Goal: Find specific page/section

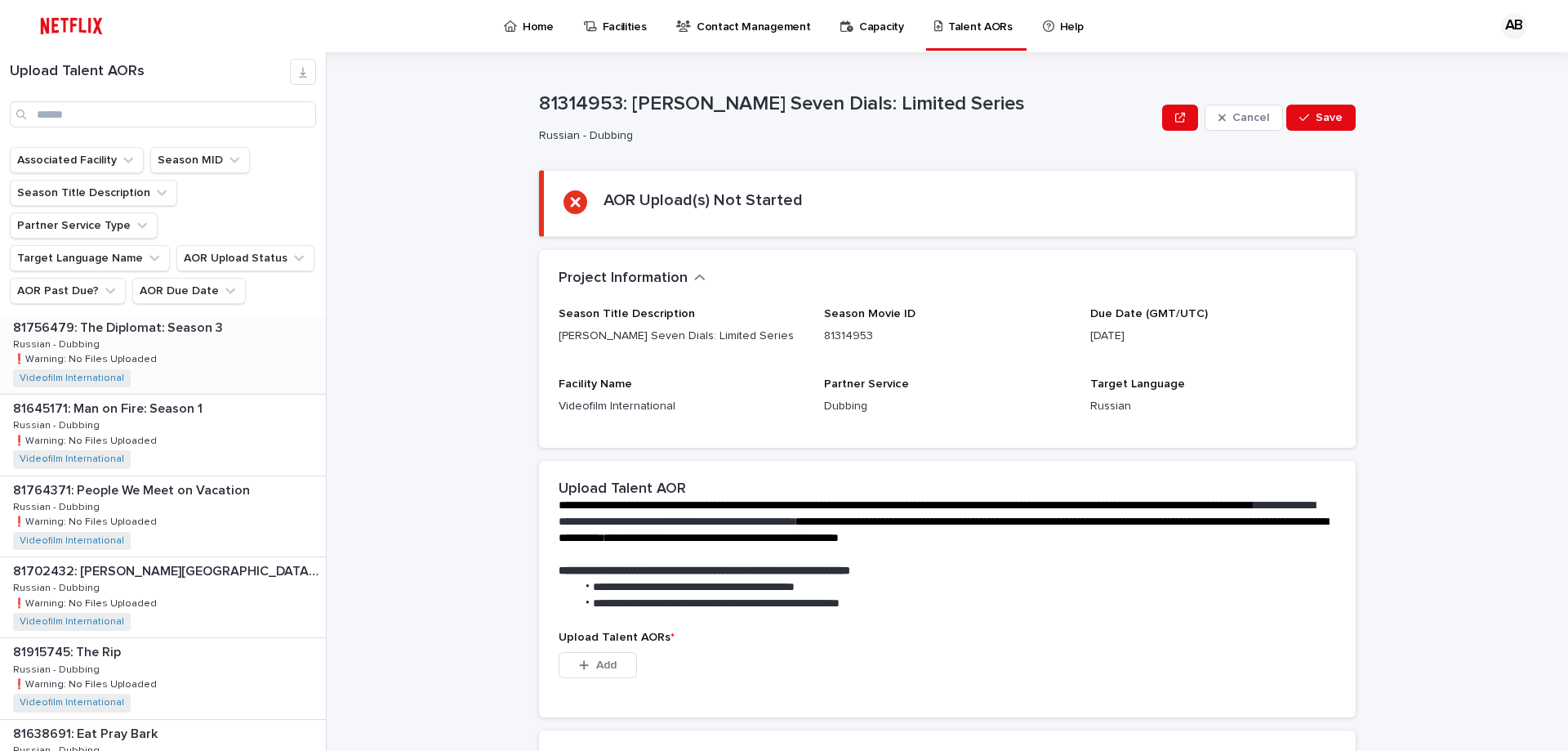
scroll to position [654, 0]
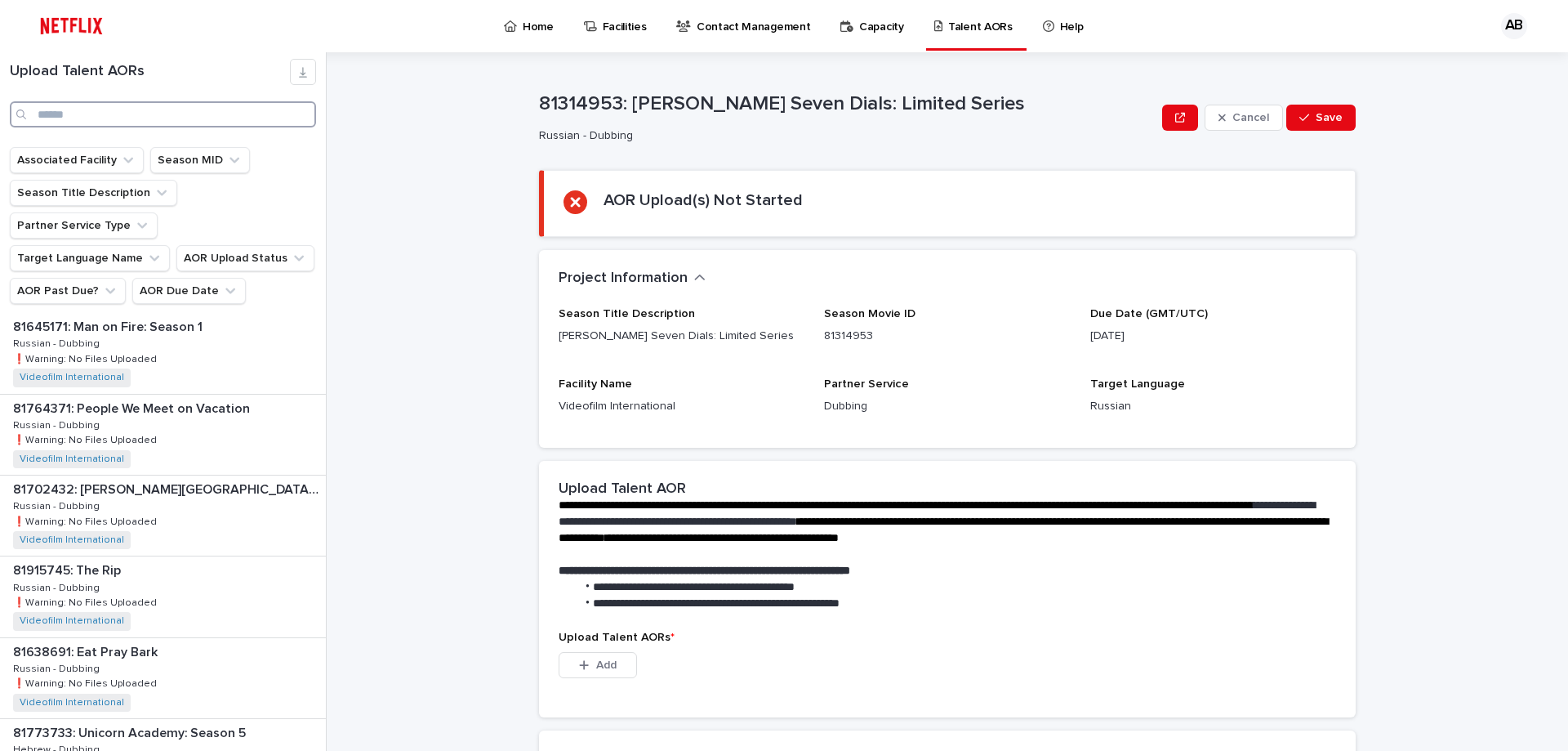
click at [214, 114] on input "Search" at bounding box center [163, 114] width 307 height 26
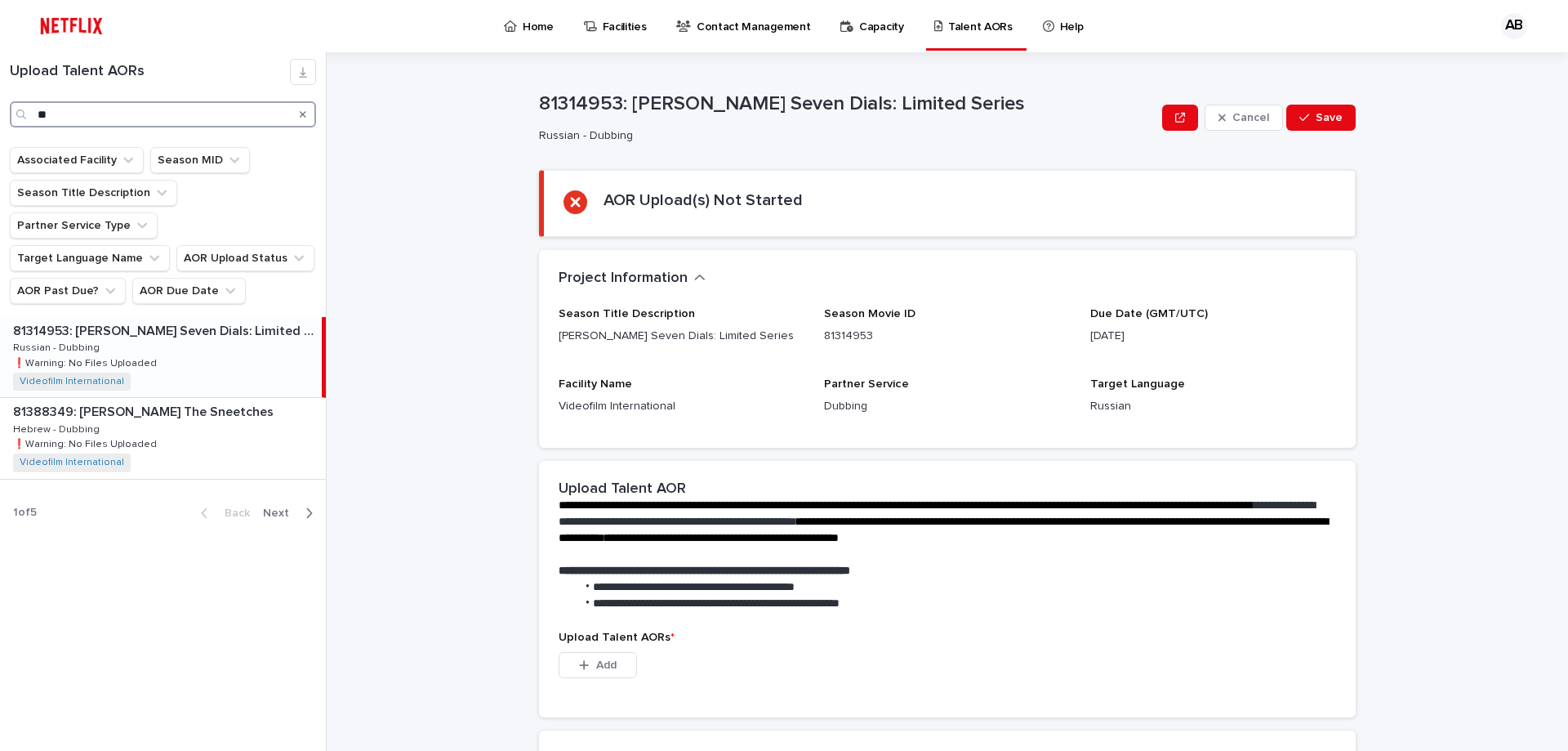
type input "*"
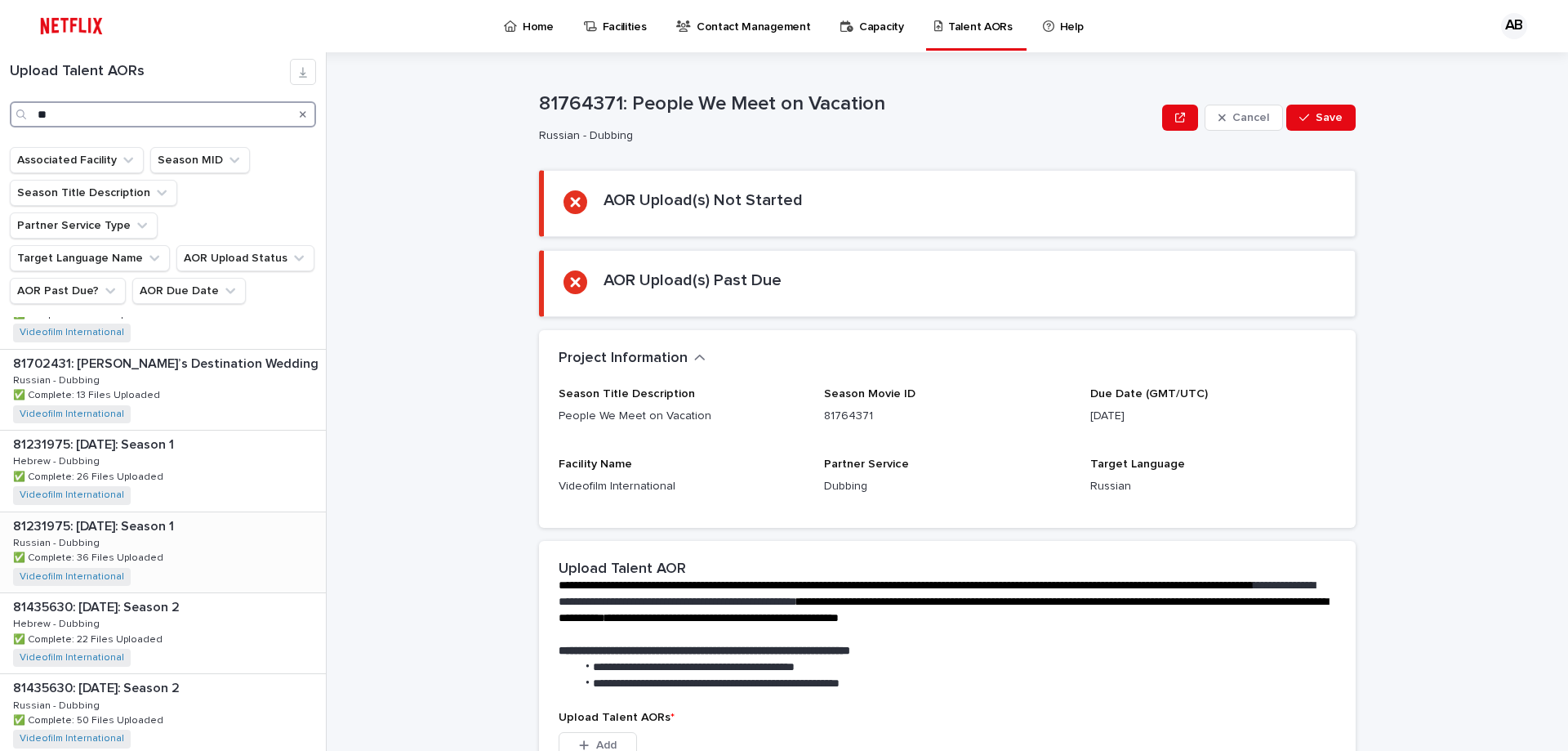
scroll to position [156, 0]
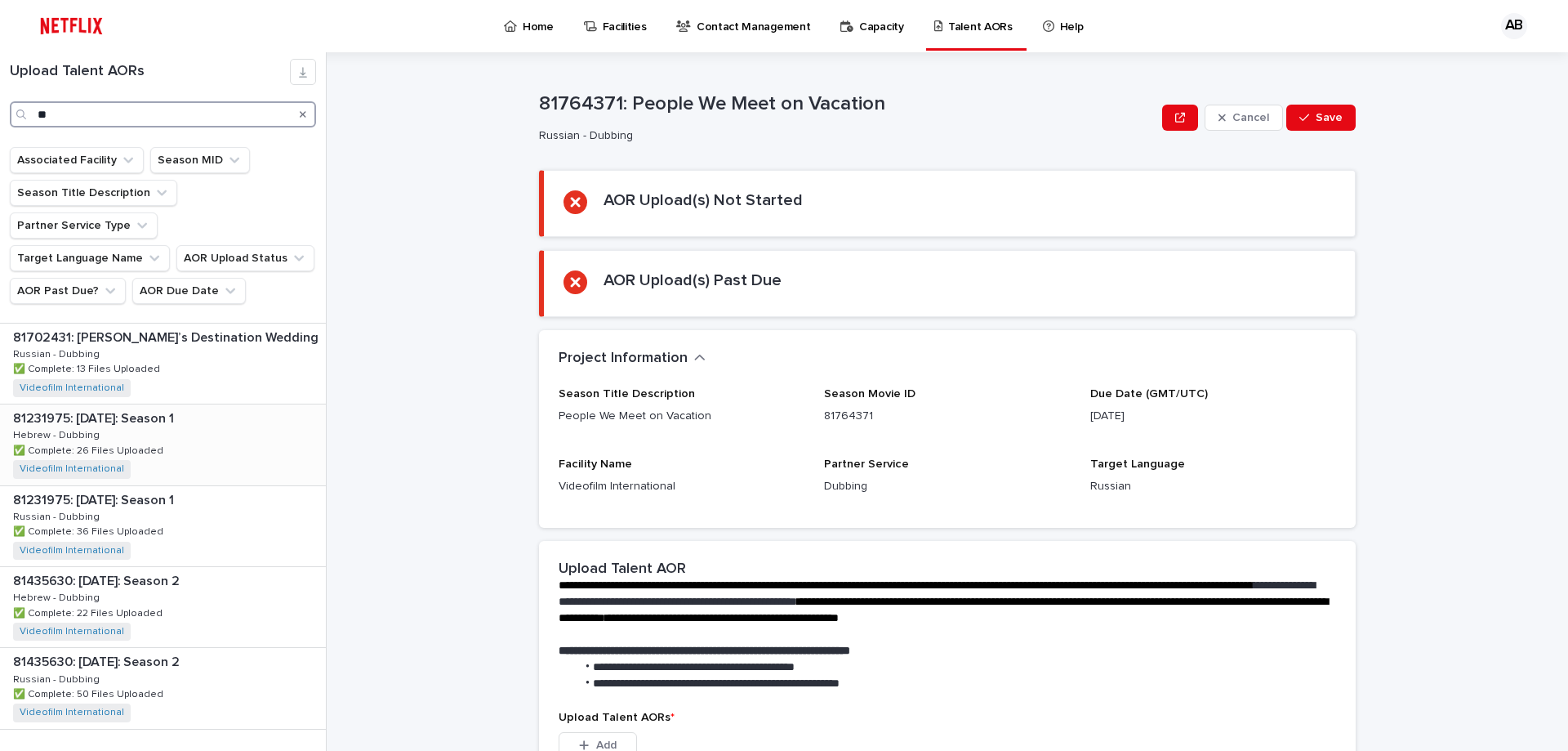
type input "**"
click at [107, 408] on p "81231975: [DATE]: Season 1" at bounding box center [95, 417] width 165 height 19
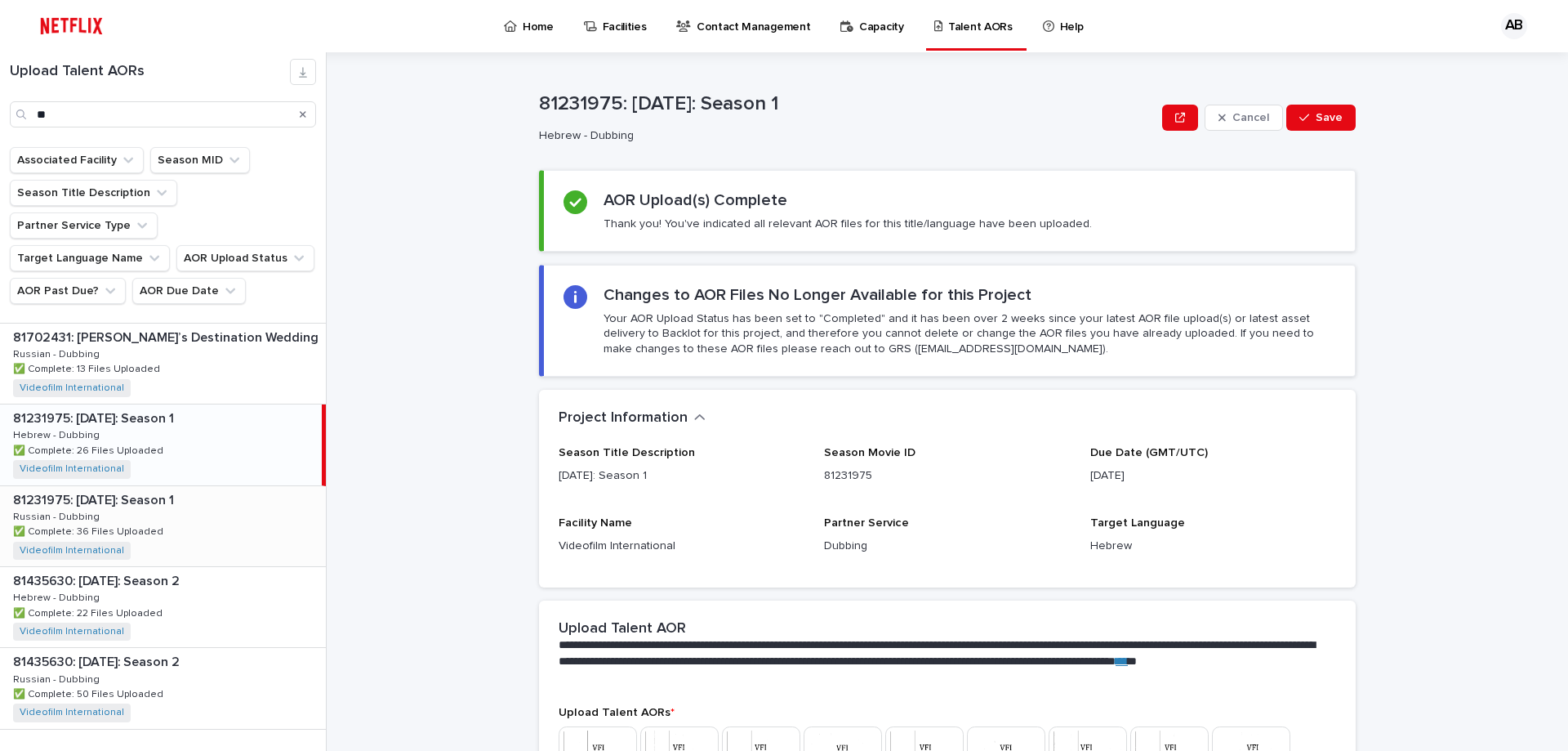
click at [160, 488] on div "81231975: [DATE]: Season 1 81231975: [DATE]: Season 1 Russian - Dubbing Russian…" at bounding box center [163, 527] width 326 height 80
click at [121, 570] on p "81435630: [DATE]: Season 2" at bounding box center [98, 580] width 170 height 19
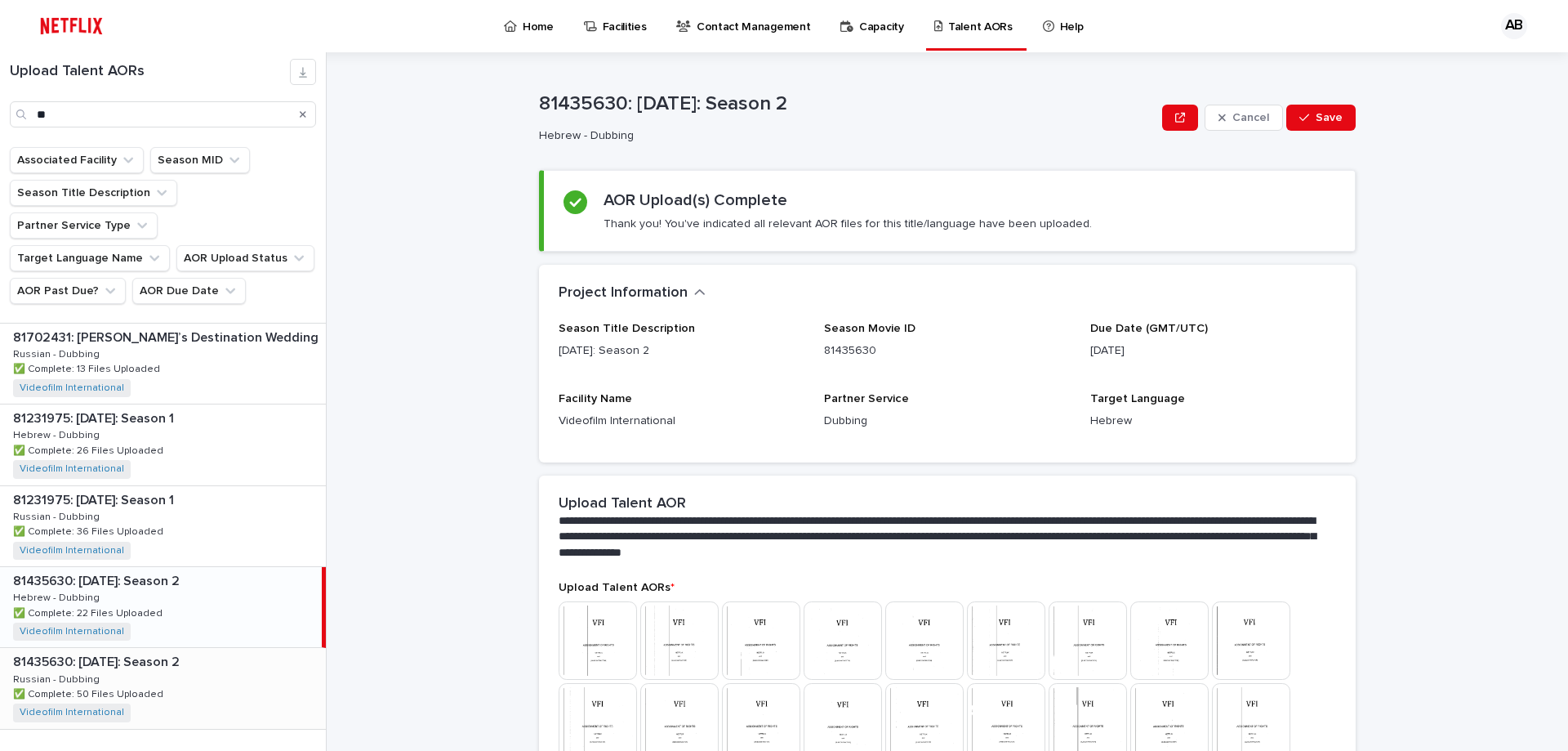
click at [111, 651] on p "81435630: [DATE]: Season 2" at bounding box center [98, 660] width 170 height 19
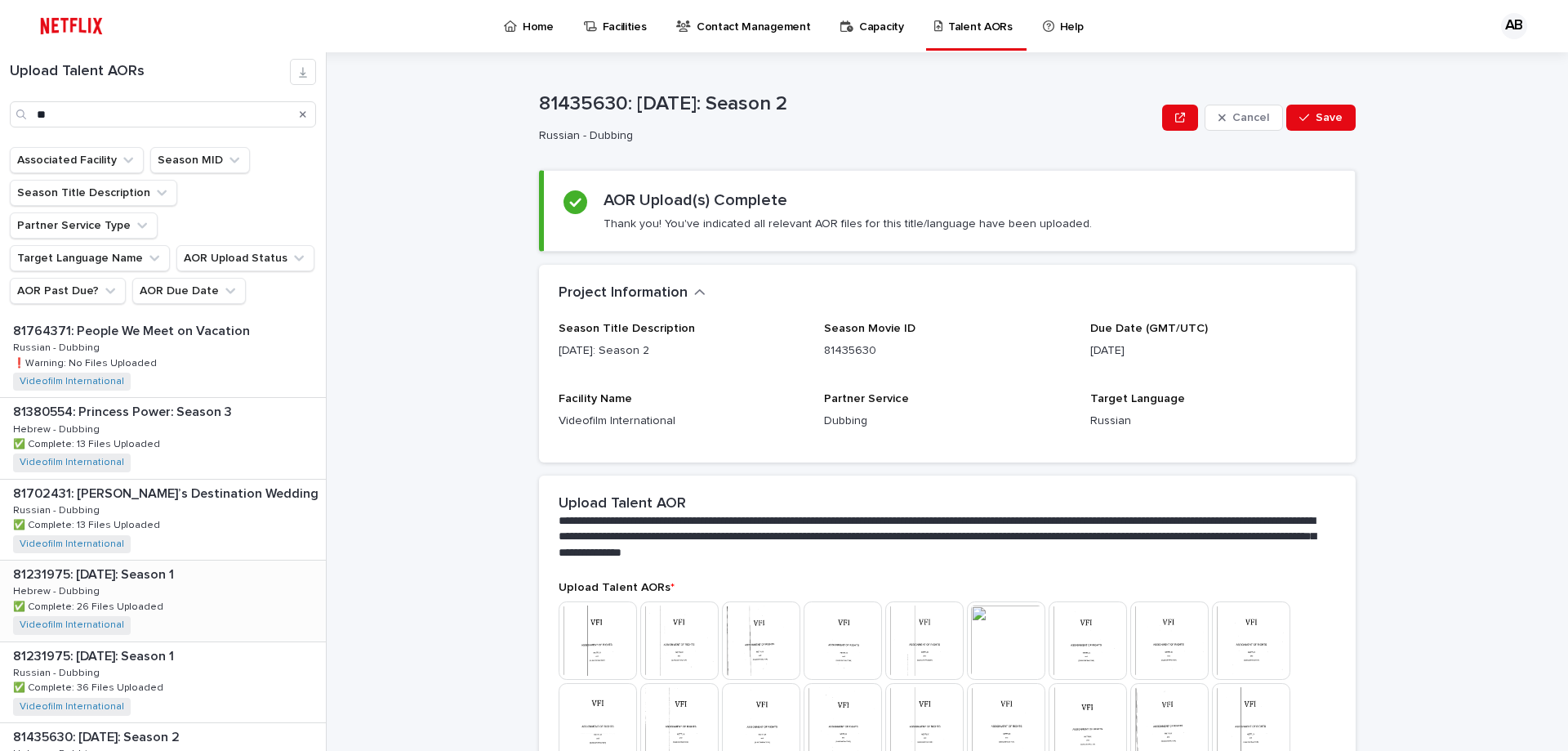
scroll to position [156, 0]
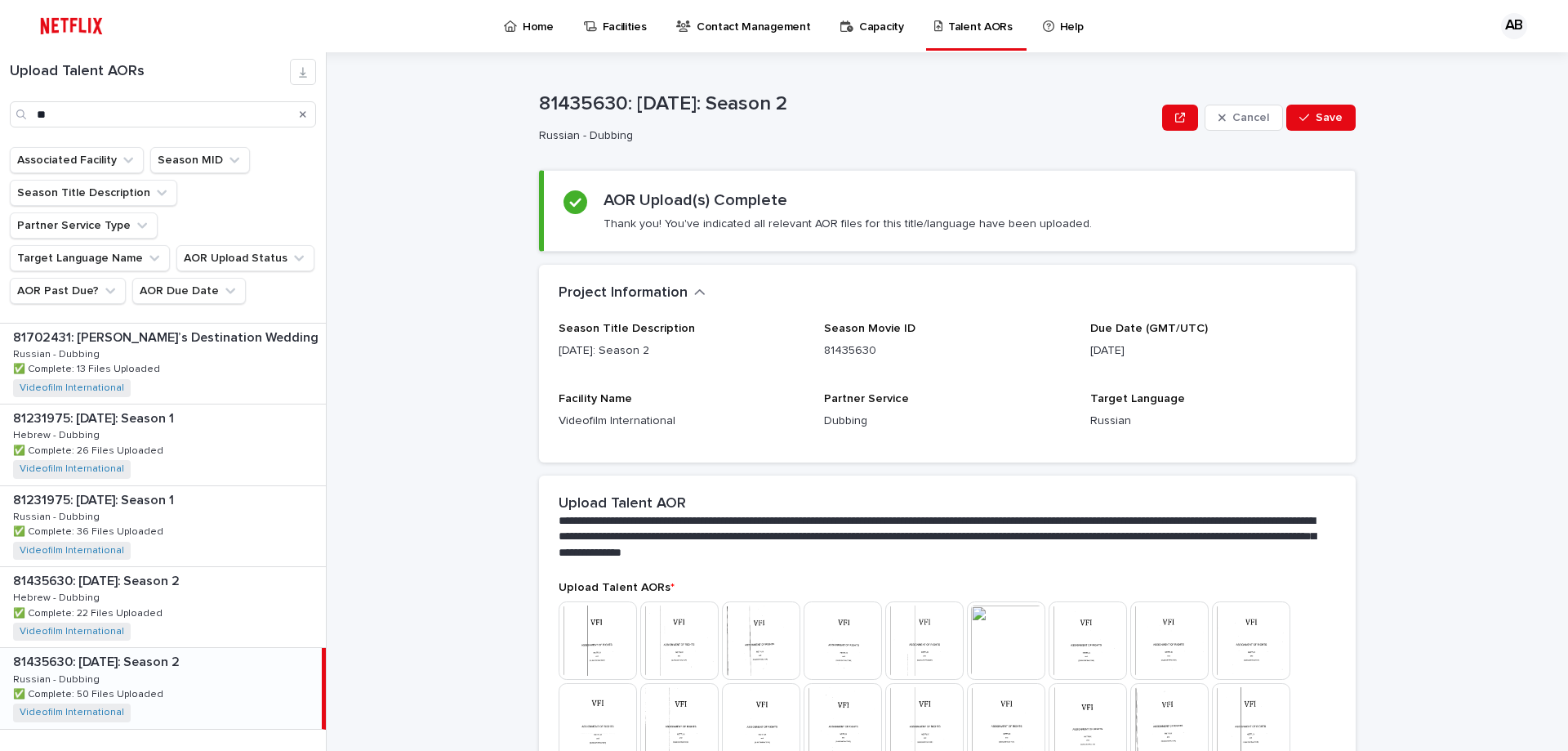
click at [133, 651] on p "81435630: [DATE]: Season 2" at bounding box center [98, 660] width 170 height 19
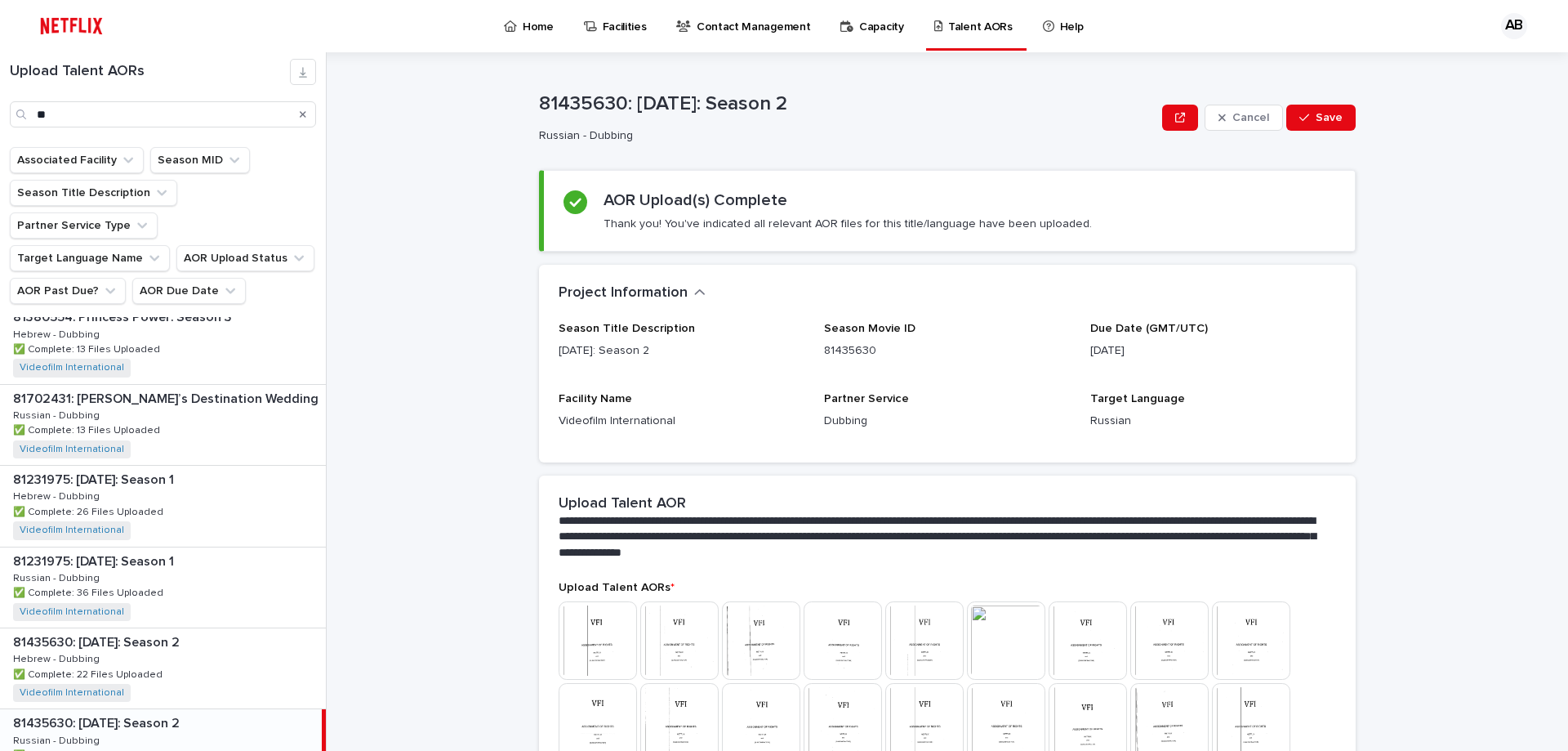
scroll to position [0, 0]
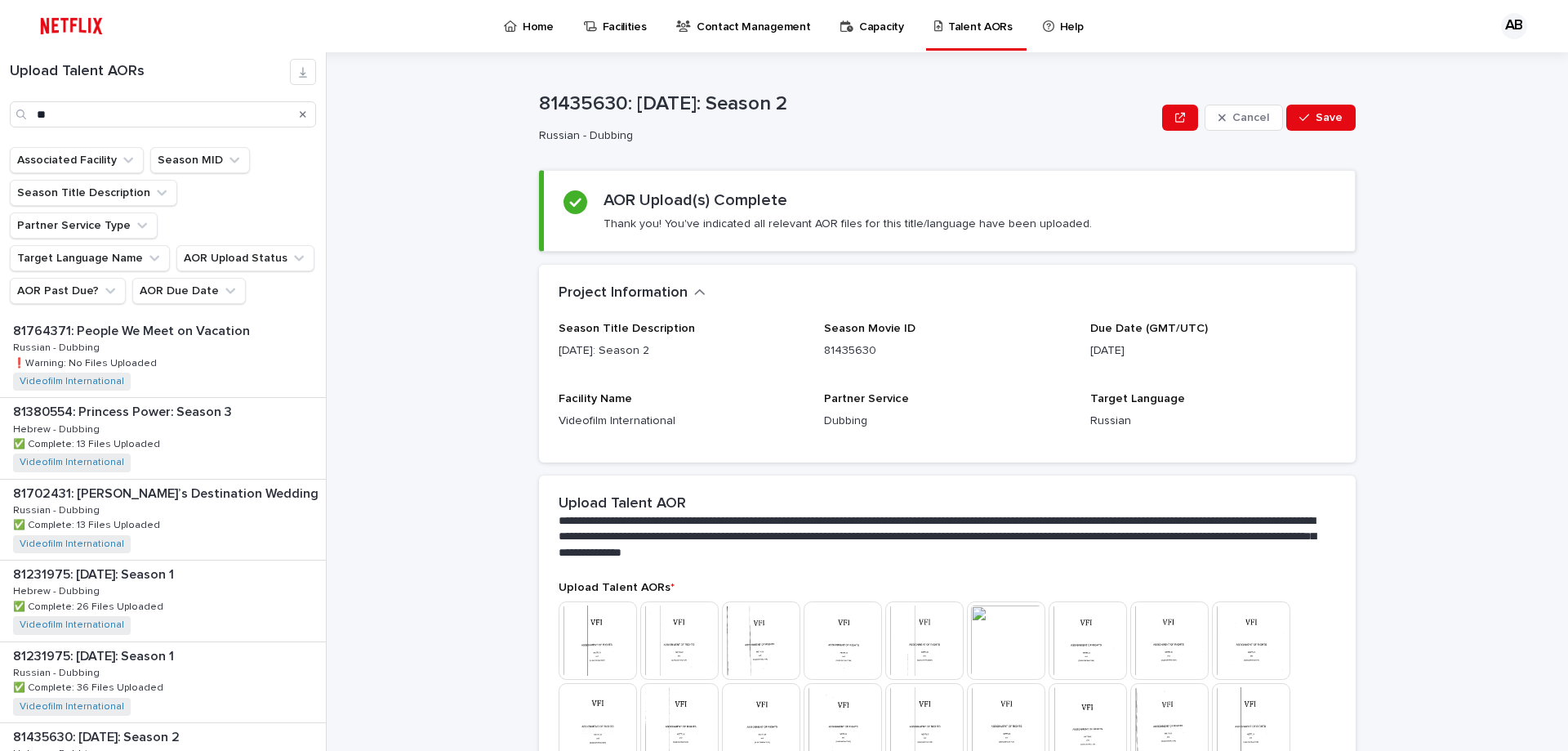
click at [303, 119] on icon "Search" at bounding box center [303, 114] width 7 height 9
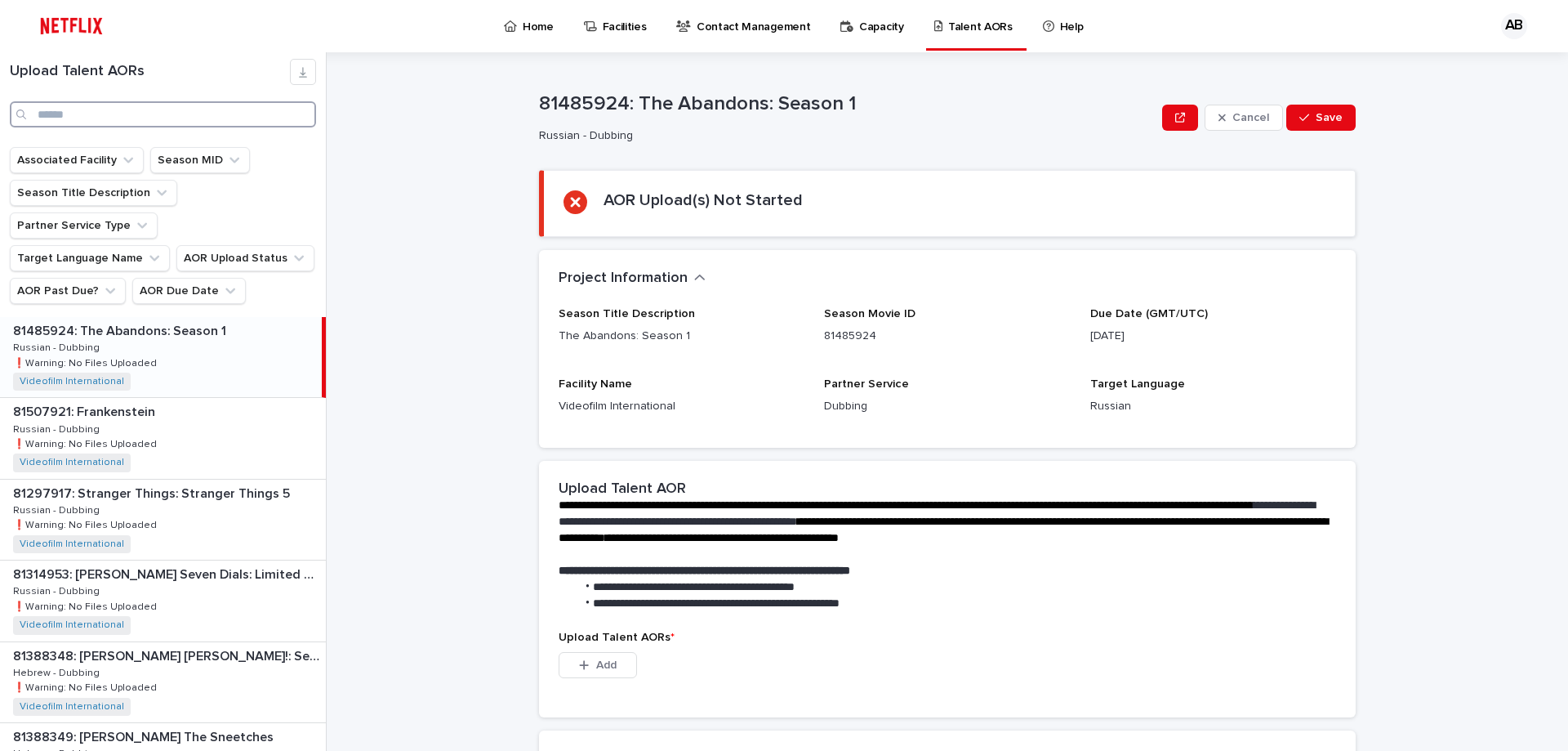
click at [268, 104] on input "Search" at bounding box center [163, 114] width 307 height 26
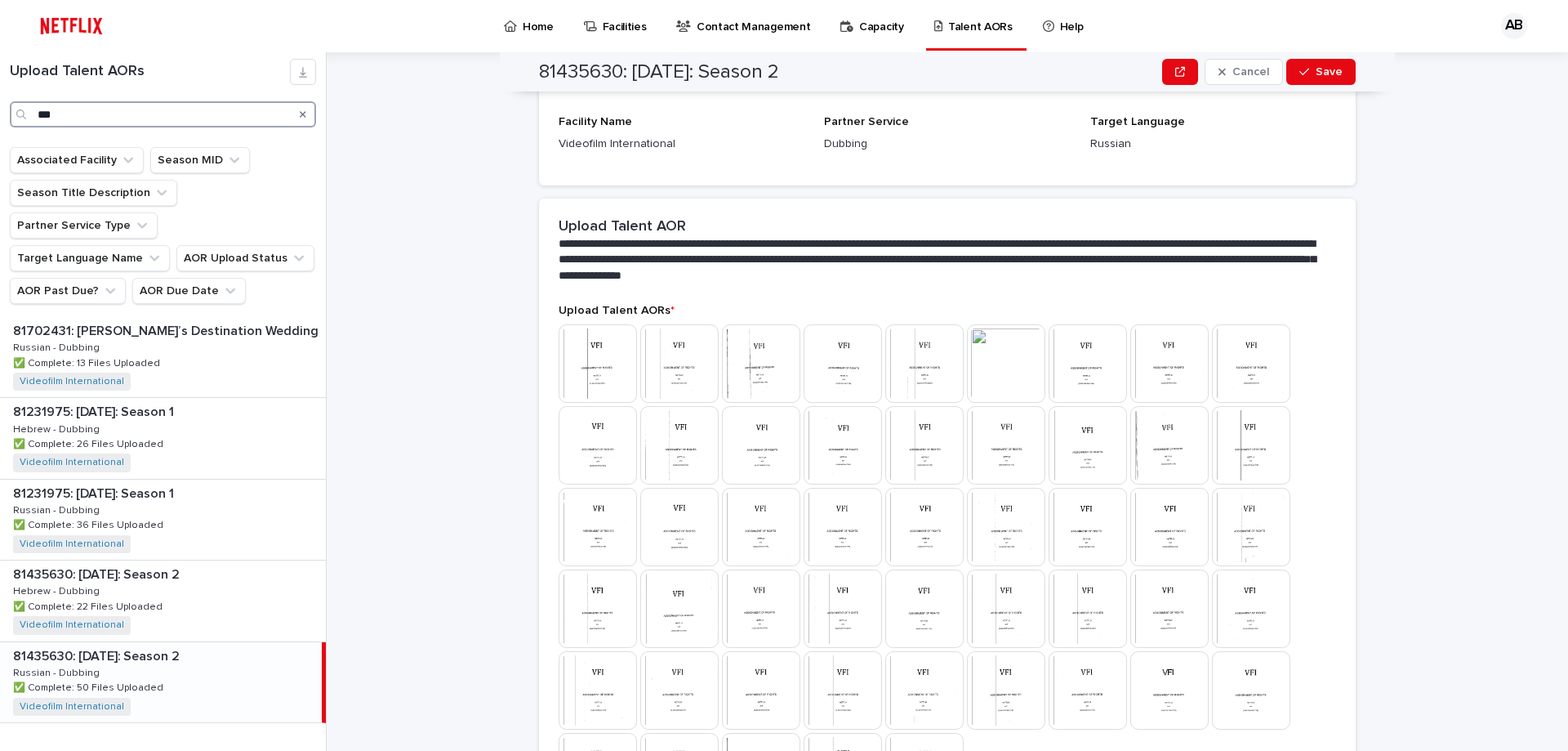
scroll to position [99, 0]
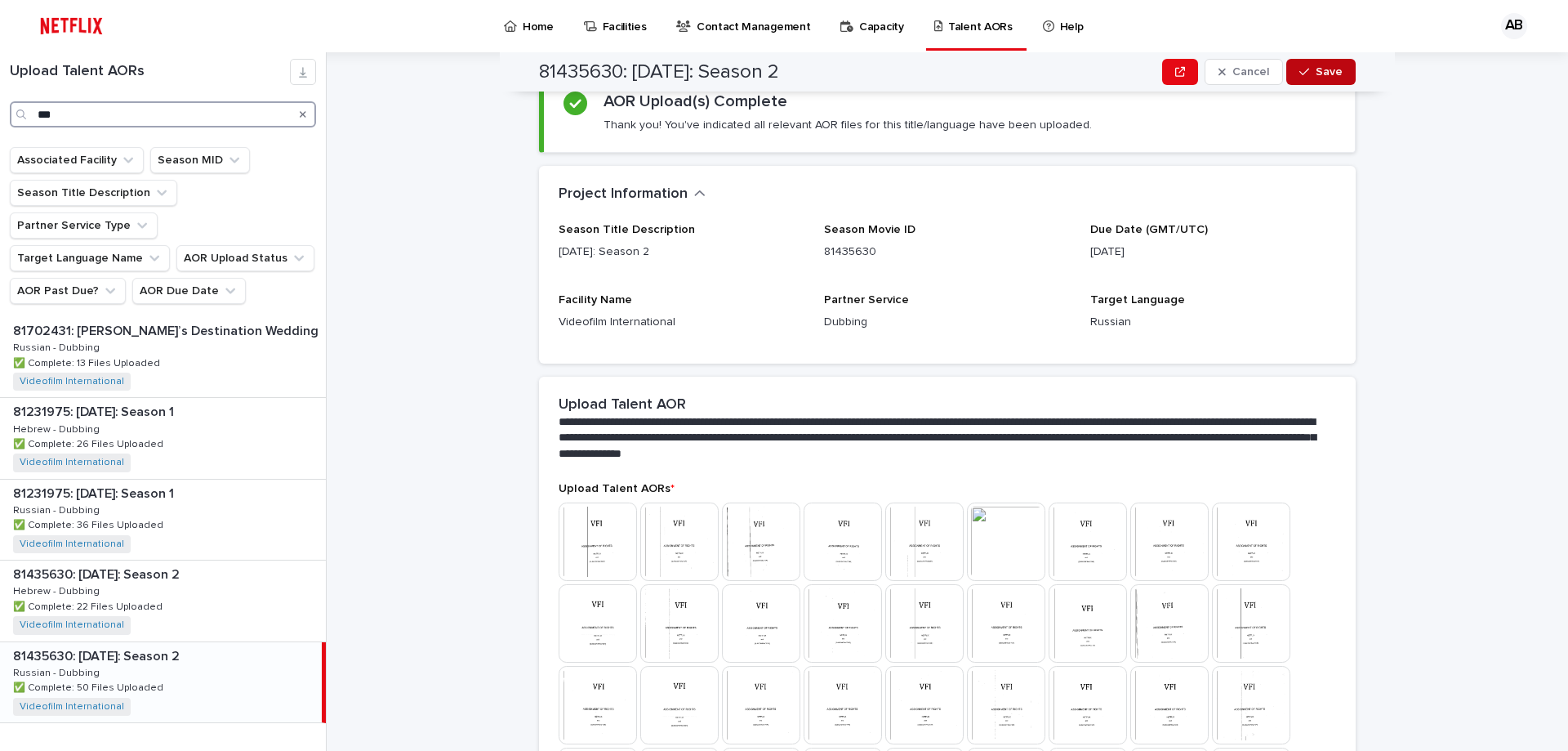
type input "***"
click at [1316, 68] on span "Save" at bounding box center [1329, 72] width 27 height 11
click at [246, 567] on p at bounding box center [166, 574] width 307 height 16
click at [1337, 68] on button "Save" at bounding box center [1321, 72] width 69 height 26
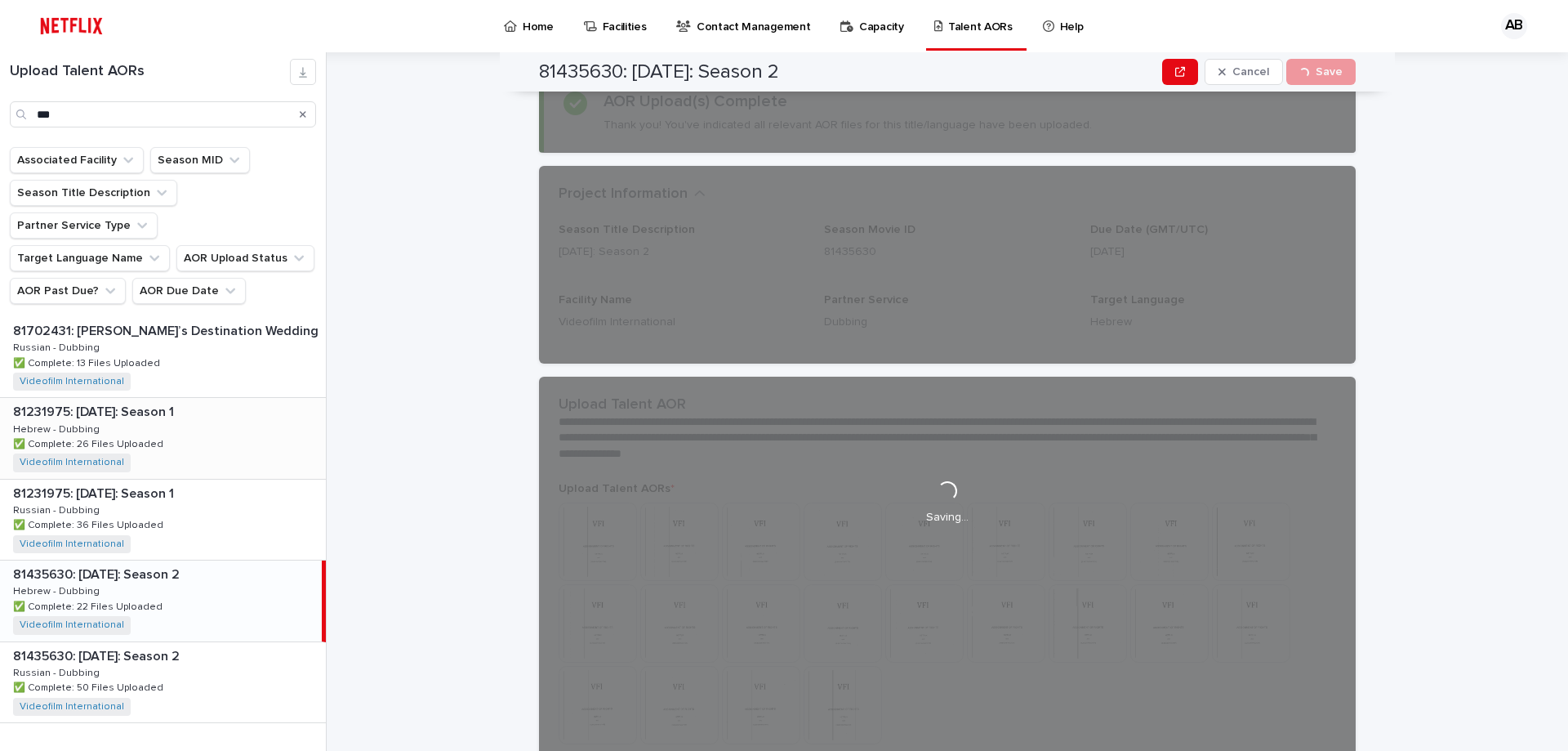
click at [172, 404] on div "81231975: [DATE]: Season 1 81231975: [DATE]: Season 1 Hebrew - Dubbing Hebrew -…" at bounding box center [163, 438] width 326 height 80
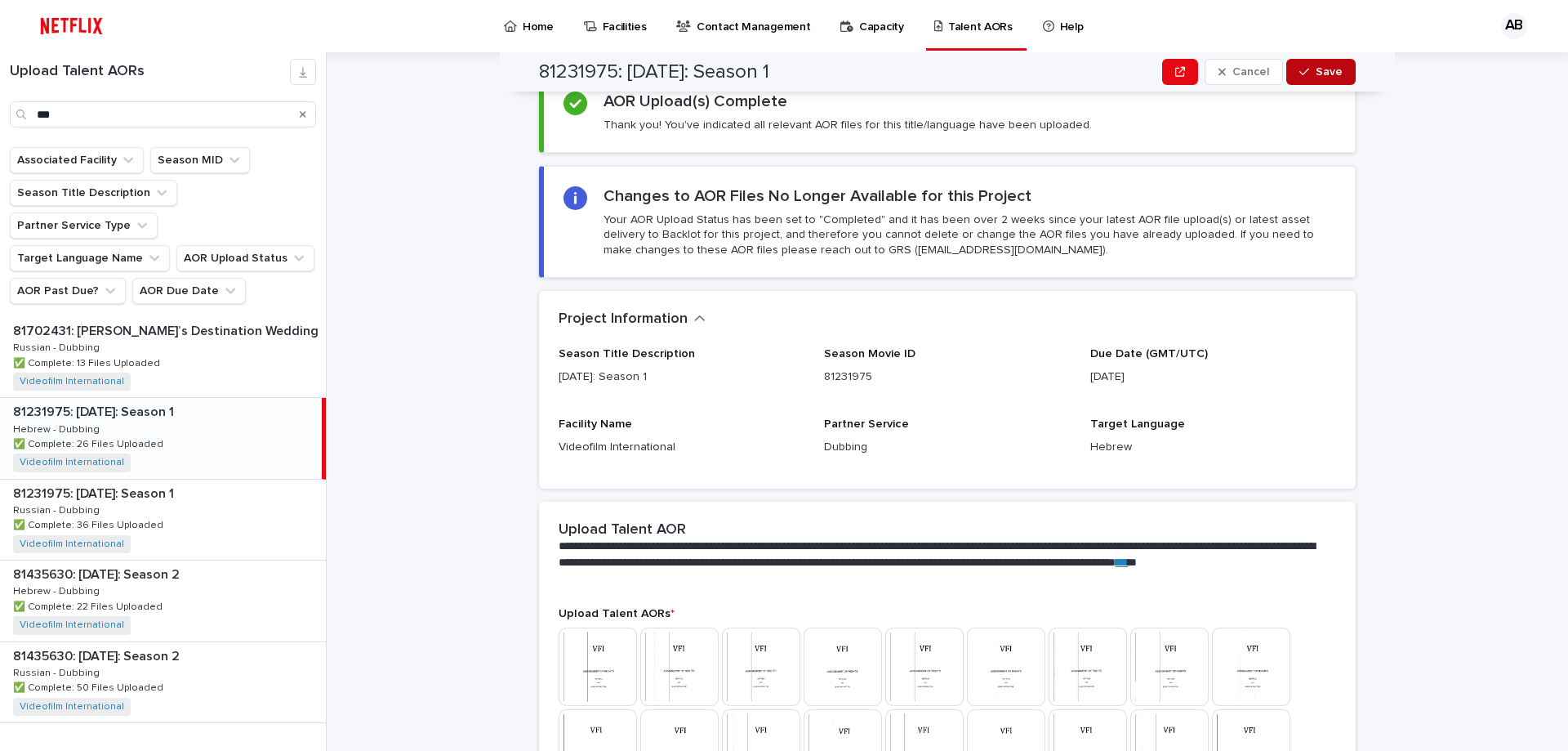
click at [1323, 68] on span "Save" at bounding box center [1329, 72] width 27 height 11
click at [211, 397] on div "81231975: [DATE]: Season 1 81231975: [DATE]: Season 1 Hebrew - Dubbing Hebrew -…" at bounding box center [161, 438] width 322 height 80
click at [217, 563] on div "81435630: [DATE]: Season 2 81435630: [DATE]: Season 2 Hebrew - Dubbing Hebrew -…" at bounding box center [163, 600] width 326 height 80
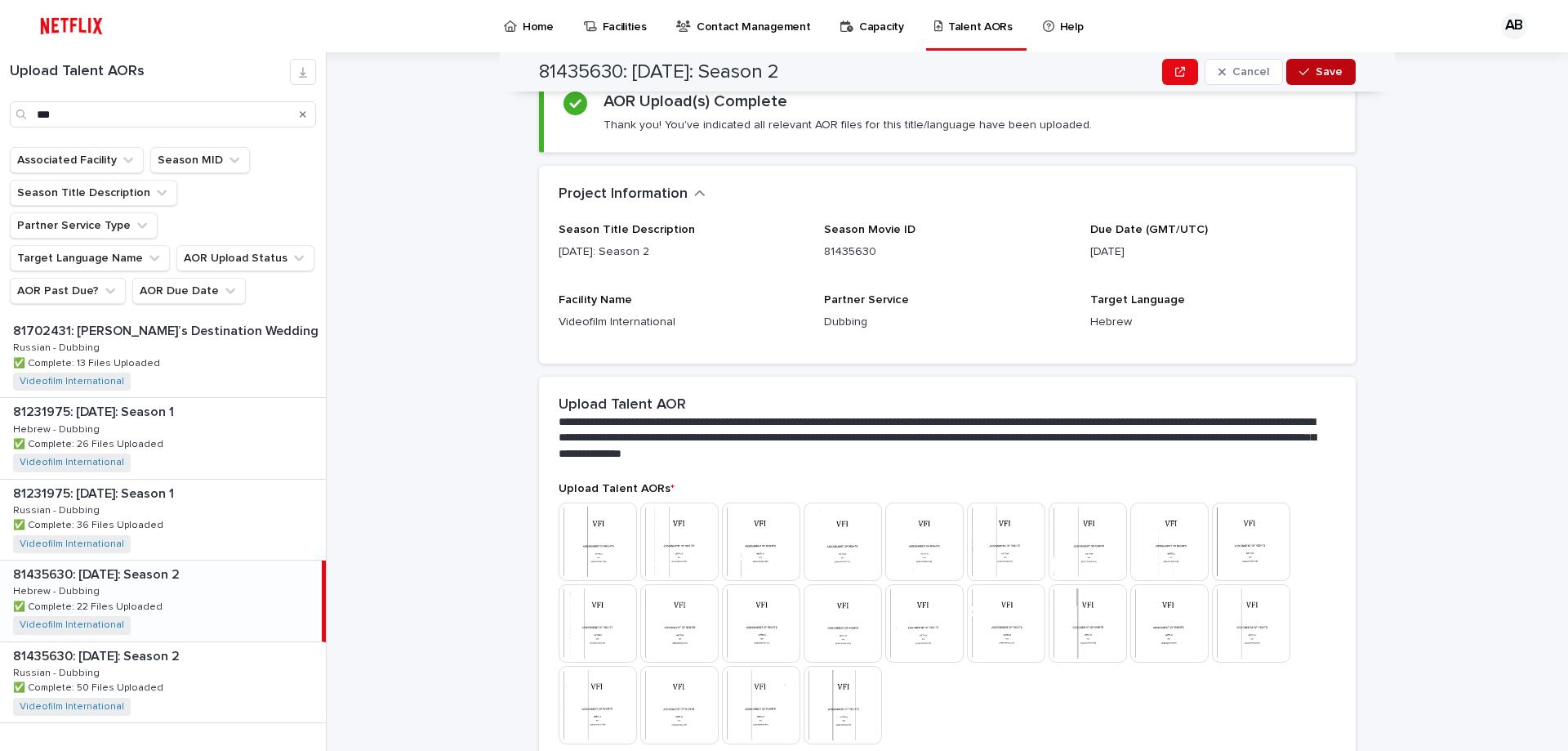
click at [1321, 66] on span "Save" at bounding box center [1329, 72] width 27 height 11
click at [285, 645] on div "81435630: [DATE]: Season 2 81435630: [DATE]: Season 2 Russian - Dubbing Russian…" at bounding box center [163, 683] width 326 height 80
click at [1343, 65] on button "Save" at bounding box center [1321, 72] width 69 height 26
click at [197, 560] on div "81435630: [DATE]: Season 2 81435630: [DATE]: Season 2 Hebrew - Dubbing Hebrew -…" at bounding box center [163, 600] width 326 height 80
click at [281, 678] on div "81435630: [DATE]: Season 2 81435630: [DATE]: Season 2 Russian - Dubbing Russian…" at bounding box center [163, 683] width 326 height 80
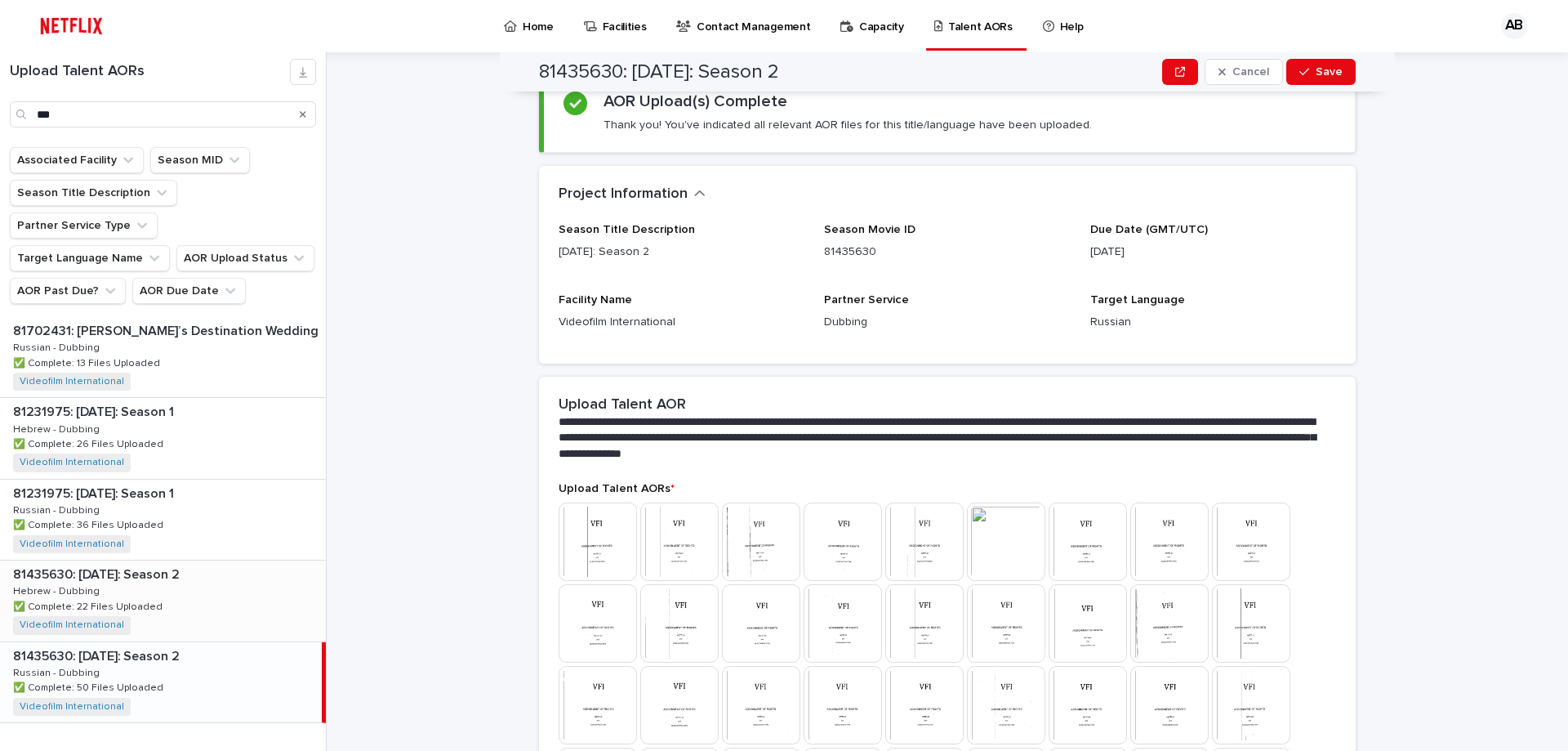
click at [265, 565] on div "81435630: [DATE]: Season 2 81435630: [DATE]: Season 2 Hebrew - Dubbing Hebrew -…" at bounding box center [163, 600] width 326 height 80
click at [1335, 74] on span "Save" at bounding box center [1329, 72] width 27 height 11
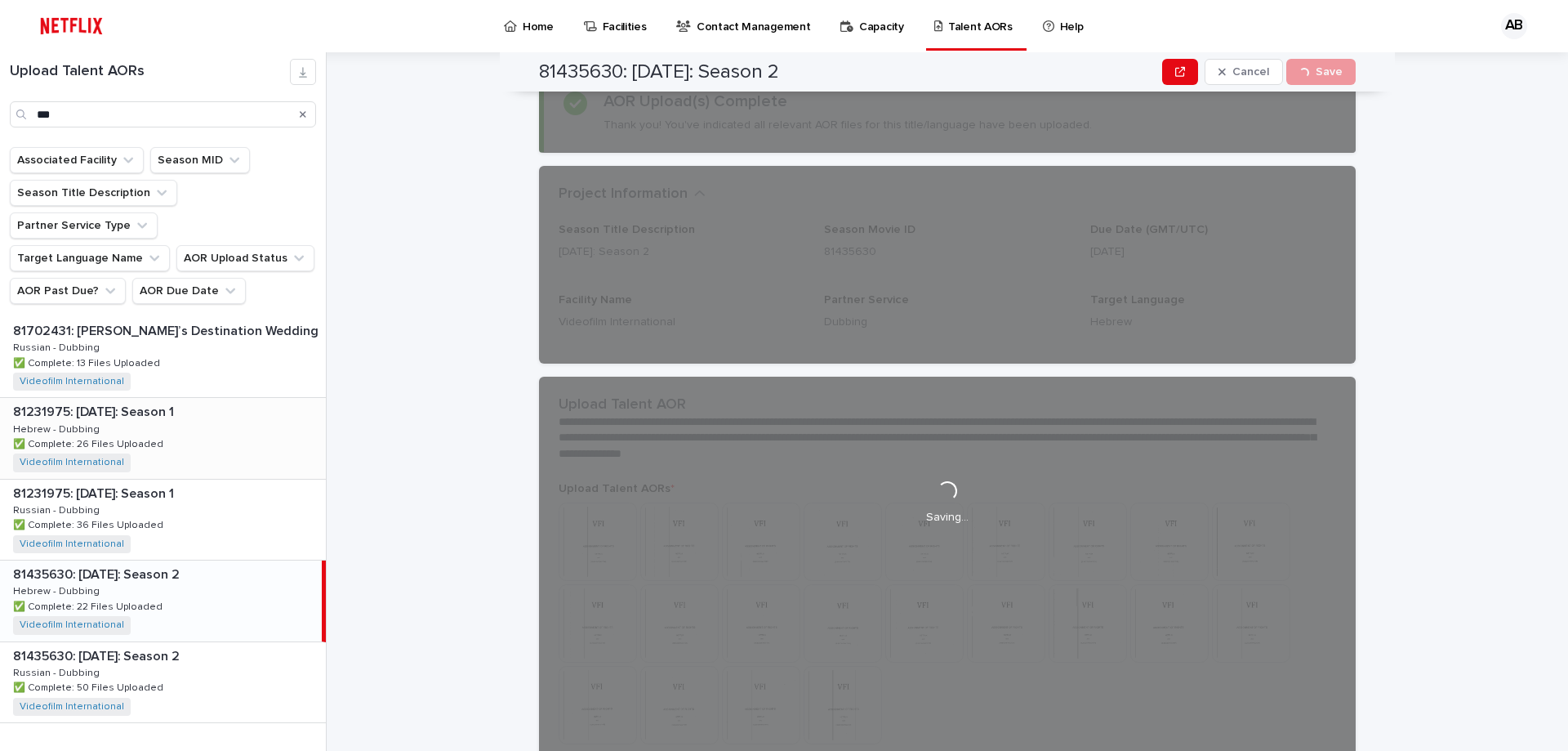
click at [203, 400] on div "81231975: [DATE]: Season 1 81231975: [DATE]: Season 1 Hebrew - Dubbing Hebrew -…" at bounding box center [163, 438] width 326 height 80
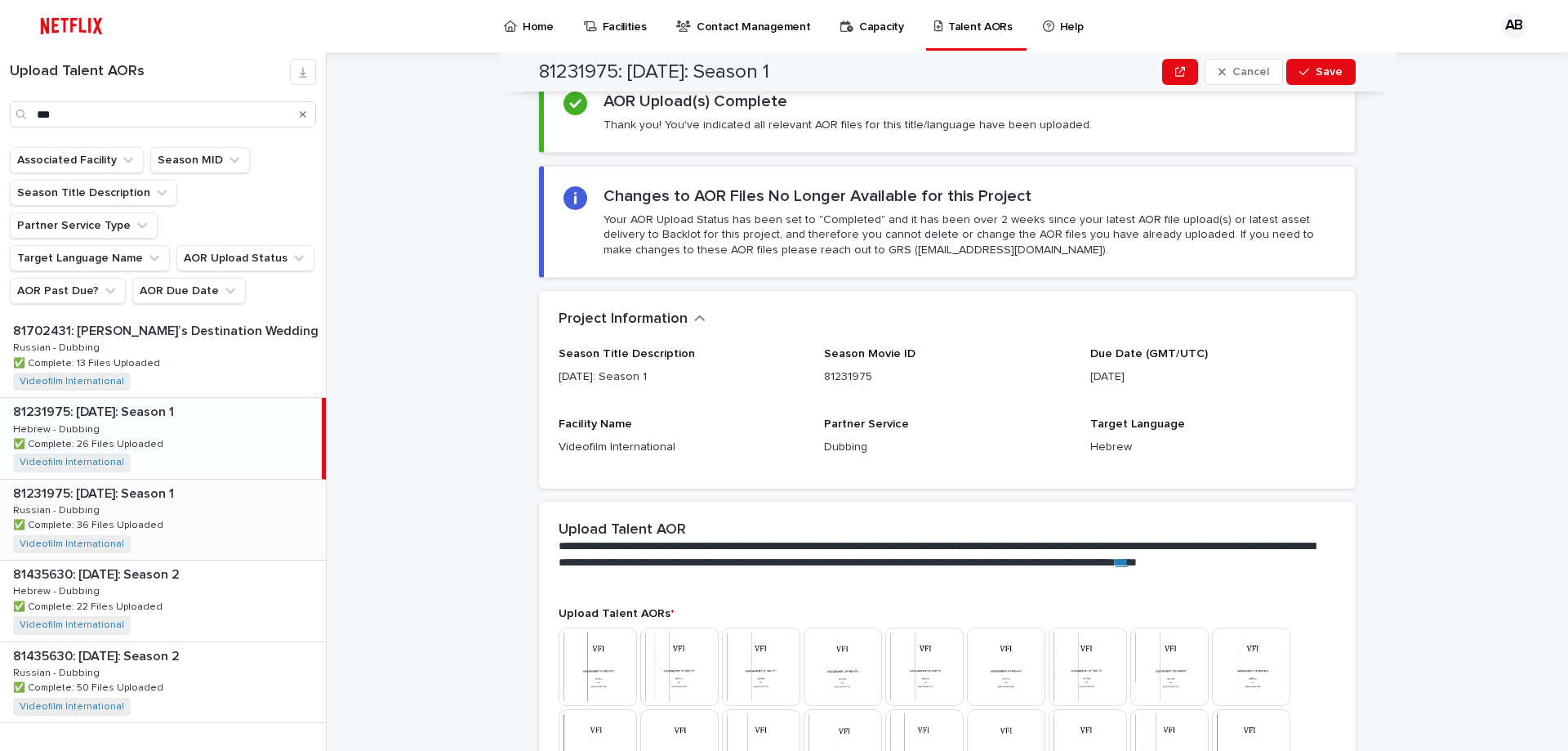
click at [275, 486] on p at bounding box center [166, 494] width 307 height 16
click at [1349, 69] on button "Save" at bounding box center [1321, 72] width 69 height 26
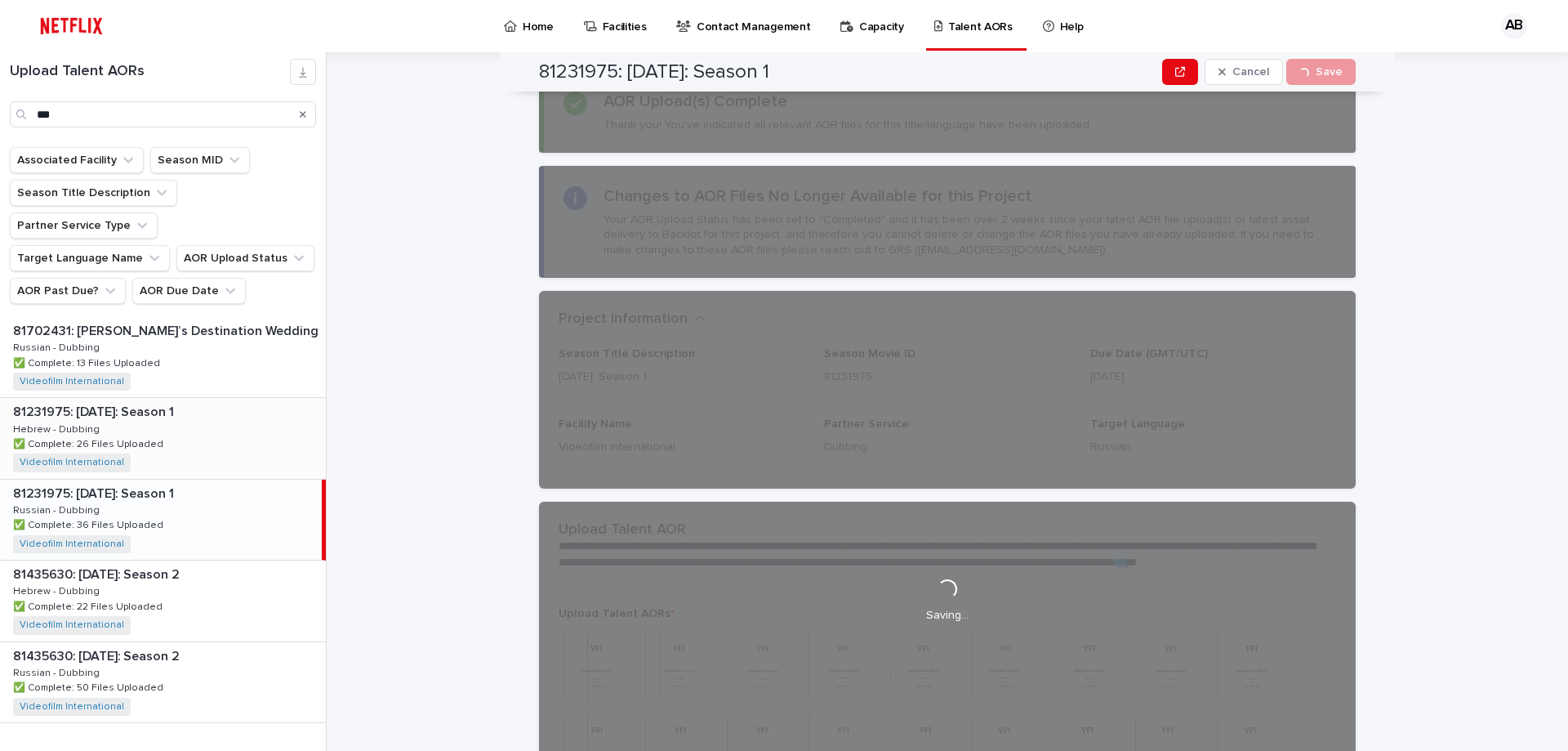
click at [208, 397] on div "81231975: [DATE]: Season 1 81231975: [DATE]: Season 1 Hebrew - Dubbing Hebrew -…" at bounding box center [163, 438] width 326 height 80
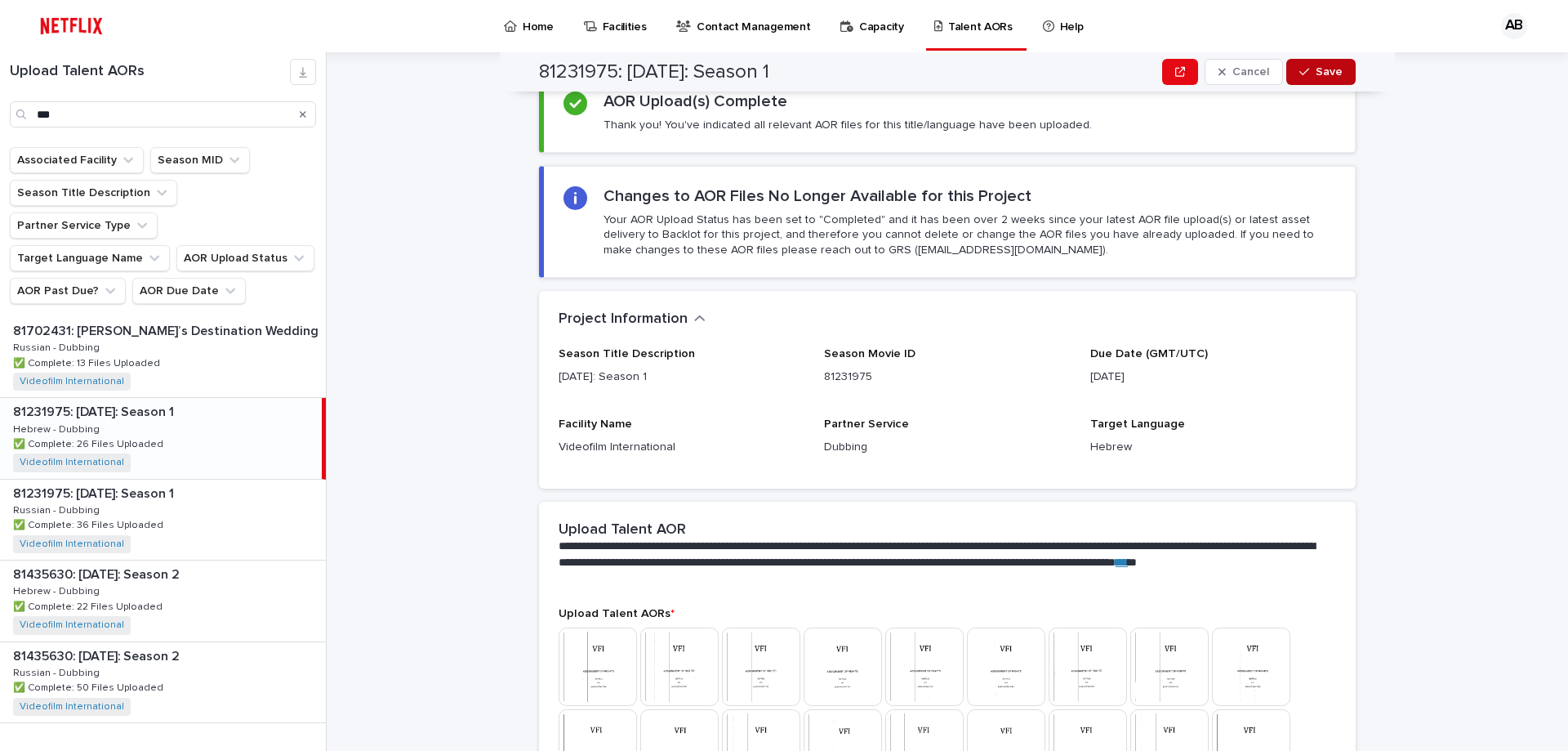
click at [1338, 68] on button "Save" at bounding box center [1321, 72] width 69 height 26
